Goal: Find specific page/section: Find specific page/section

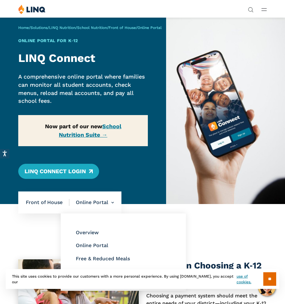
click at [92, 198] on li "Online Portal Overview Online Portal Free & Reduced Meals Point of Service (POS)" at bounding box center [92, 203] width 44 height 22
click at [121, 259] on link "Free & Reduced Meals" at bounding box center [103, 259] width 54 height 6
